Goal: Information Seeking & Learning: Learn about a topic

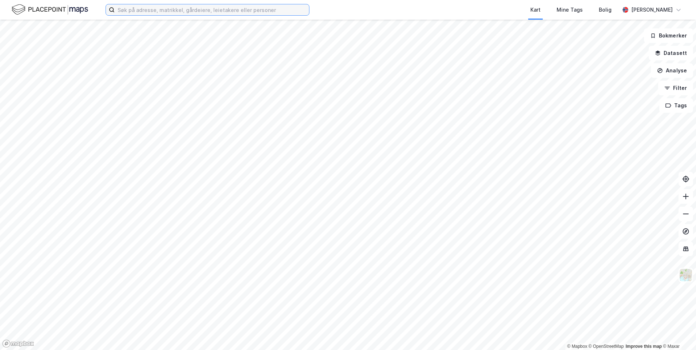
click at [196, 9] on input at bounding box center [212, 9] width 194 height 11
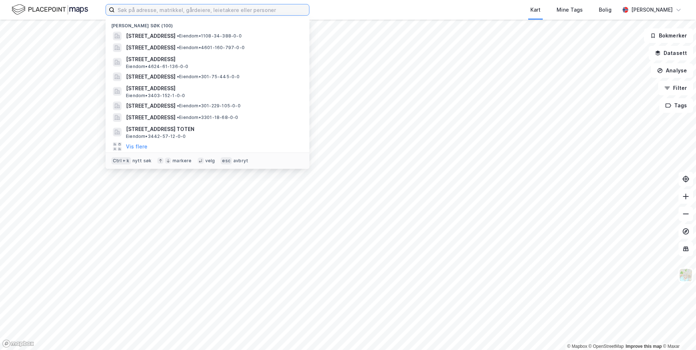
paste input "Hestehagen 17, 1615 [GEOGRAPHIC_DATA]"
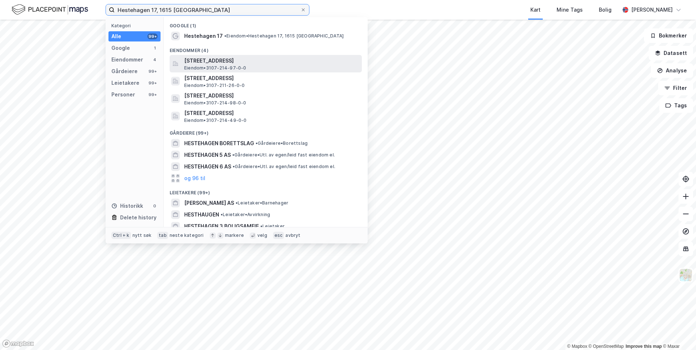
type input "Hestehagen 17, 1615 [GEOGRAPHIC_DATA]"
click at [305, 62] on span "[STREET_ADDRESS]" at bounding box center [271, 60] width 175 height 9
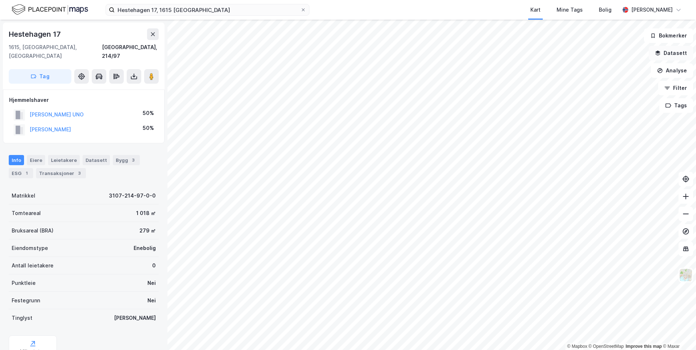
click at [672, 58] on button "Datasett" at bounding box center [671, 53] width 44 height 15
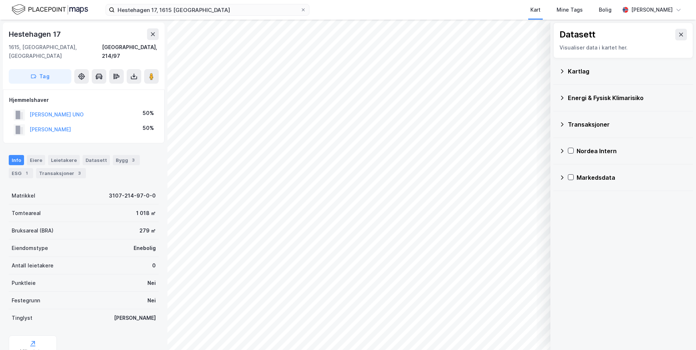
click at [561, 68] on icon at bounding box center [562, 71] width 6 height 6
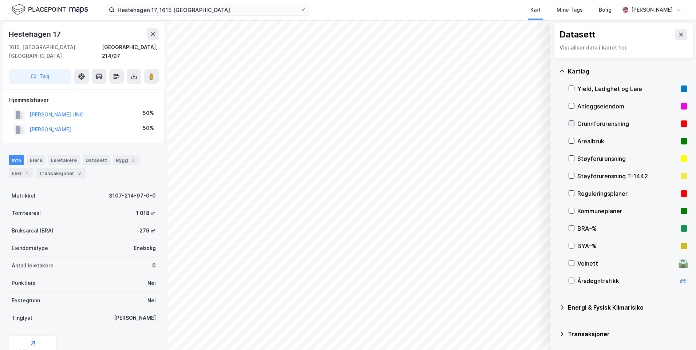
click at [571, 124] on icon at bounding box center [571, 123] width 5 height 5
click at [562, 68] on icon at bounding box center [562, 71] width 6 height 6
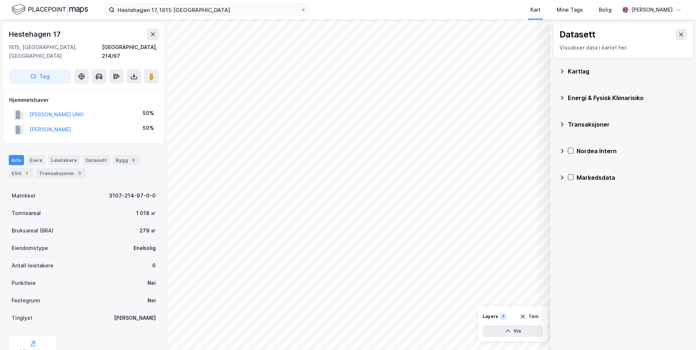
click at [562, 96] on icon at bounding box center [562, 98] width 6 height 6
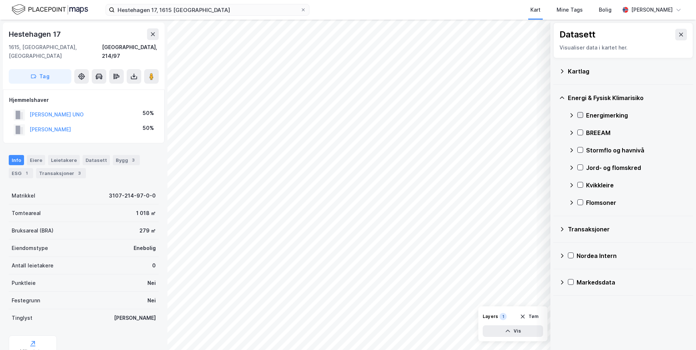
click at [581, 116] on icon at bounding box center [580, 114] width 5 height 5
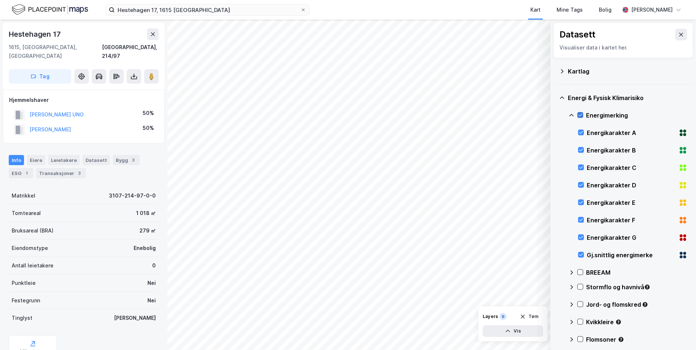
click at [582, 117] on icon at bounding box center [580, 114] width 5 height 5
click at [581, 241] on div at bounding box center [581, 237] width 6 height 6
click at [581, 239] on icon at bounding box center [580, 237] width 5 height 5
click at [579, 252] on icon at bounding box center [580, 254] width 5 height 5
click at [572, 114] on icon at bounding box center [571, 115] width 4 height 3
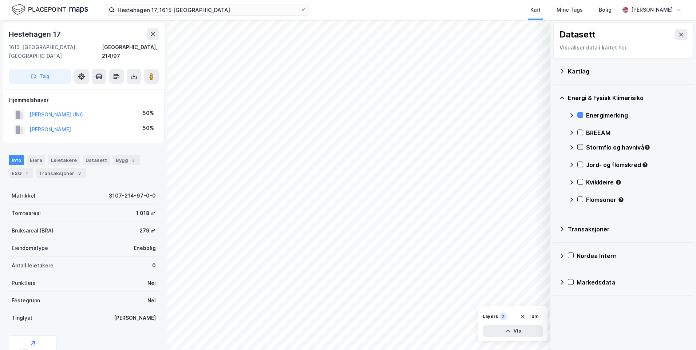
click at [580, 146] on icon at bounding box center [580, 146] width 5 height 5
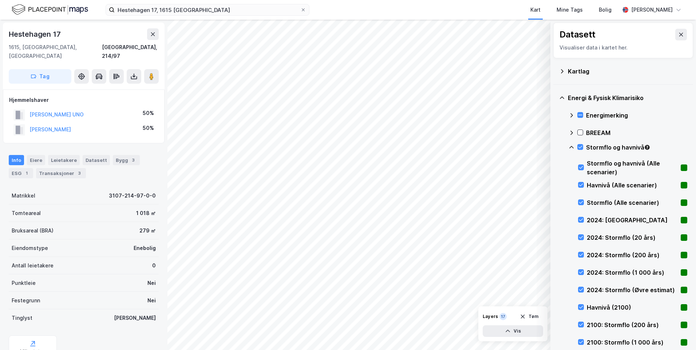
click at [574, 148] on icon at bounding box center [571, 147] width 6 height 6
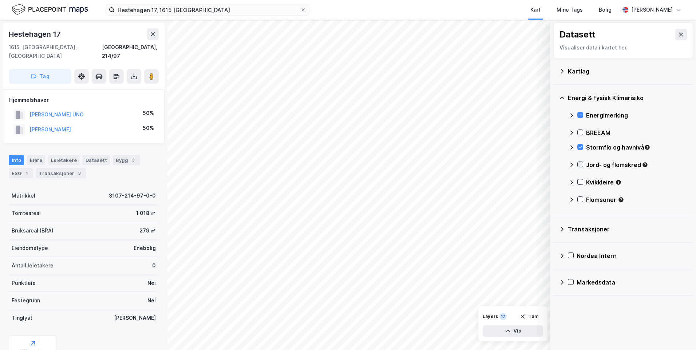
click at [581, 166] on icon at bounding box center [580, 164] width 5 height 5
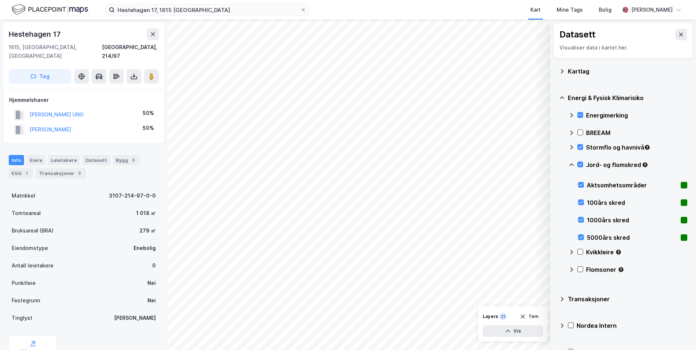
click at [572, 165] on icon at bounding box center [571, 165] width 6 height 6
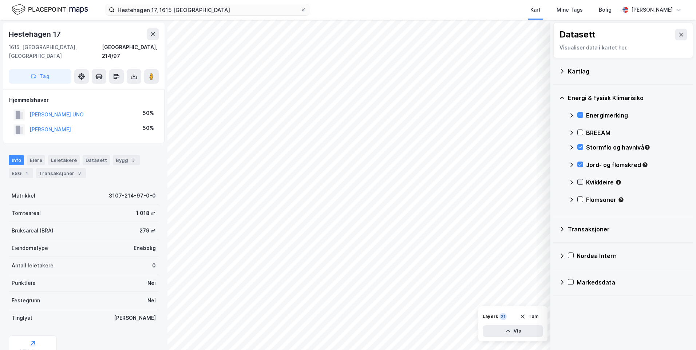
click at [580, 182] on icon at bounding box center [580, 181] width 5 height 5
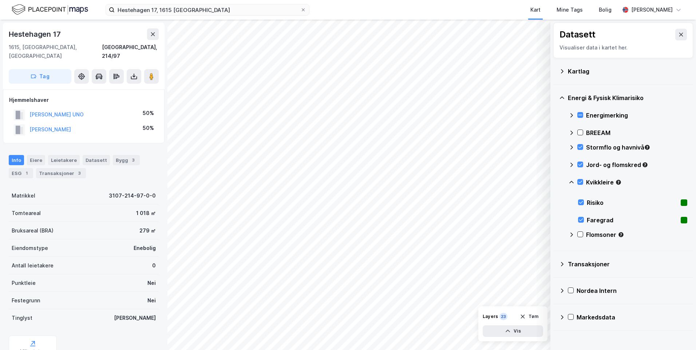
click at [571, 181] on icon at bounding box center [571, 182] width 4 height 3
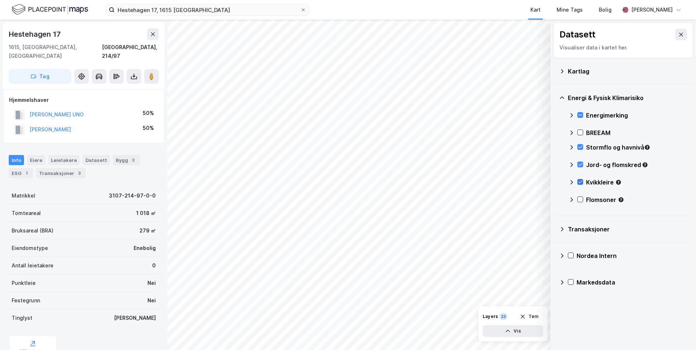
click at [580, 182] on icon at bounding box center [580, 181] width 5 height 5
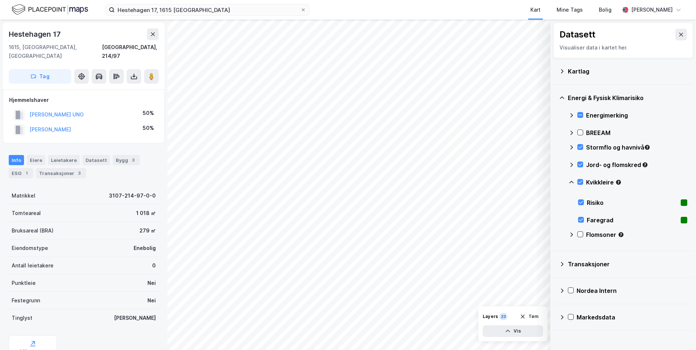
click at [570, 181] on icon at bounding box center [571, 182] width 6 height 6
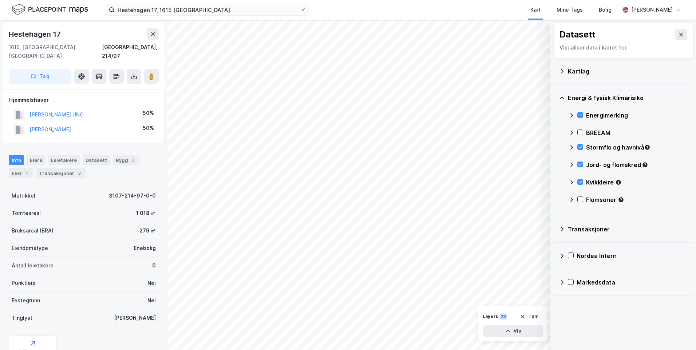
click at [583, 202] on div at bounding box center [580, 200] width 6 height 6
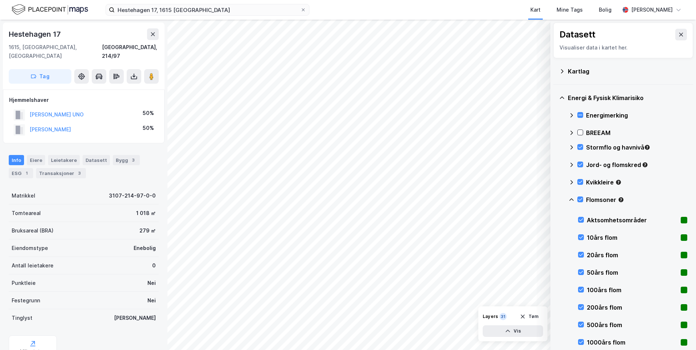
click at [570, 199] on icon at bounding box center [571, 200] width 6 height 6
